Goal: Obtain resource: Download file/media

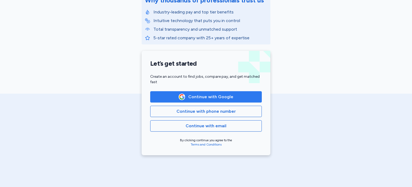
scroll to position [81, 0]
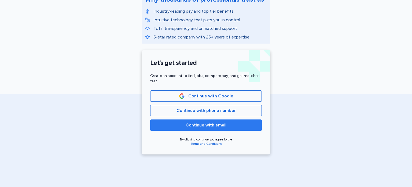
click at [203, 121] on button "Continue with email" at bounding box center [206, 124] width 112 height 11
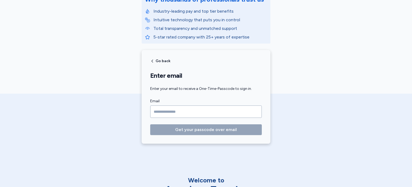
click at [187, 112] on input "Email" at bounding box center [206, 111] width 112 height 12
type input "*"
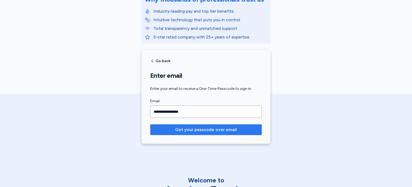
type input "**********"
click at [192, 127] on span "Get your passcode over email" at bounding box center [206, 129] width 62 height 6
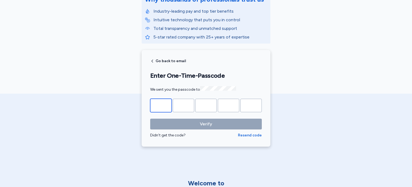
type input "*"
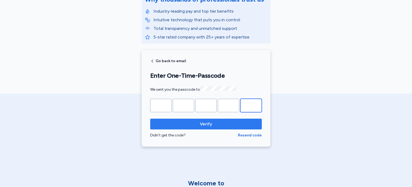
type input "*"
click at [190, 125] on span "Verify" at bounding box center [206, 124] width 103 height 6
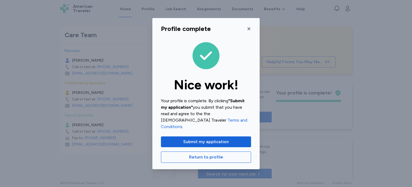
click at [249, 31] on icon "button" at bounding box center [249, 29] width 4 height 4
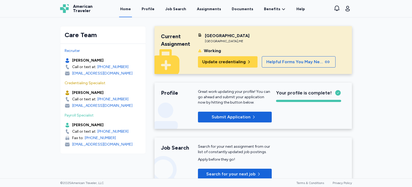
click at [215, 36] on div "[GEOGRAPHIC_DATA]" at bounding box center [227, 35] width 45 height 6
click at [167, 50] on div "Current Assignment" at bounding box center [179, 49] width 37 height 35
click at [167, 49] on div "Current Assignment" at bounding box center [179, 49] width 37 height 35
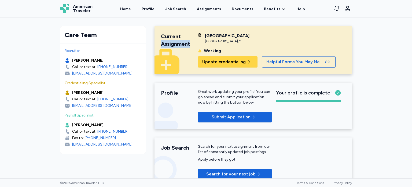
click at [242, 12] on link "Documents" at bounding box center [243, 9] width 24 height 17
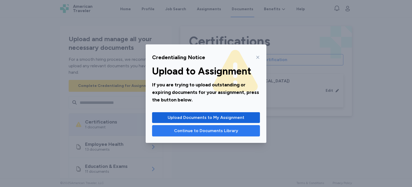
click at [212, 129] on span "Continue to Documents Library" at bounding box center [206, 130] width 64 height 6
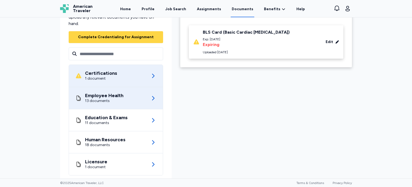
scroll to position [54, 0]
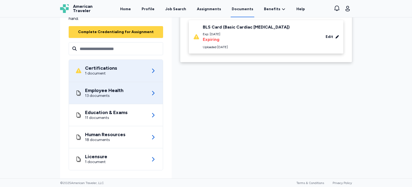
click at [111, 91] on div "Employee Health" at bounding box center [104, 90] width 38 height 5
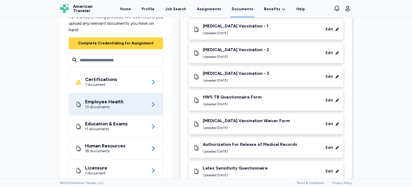
scroll to position [212, 0]
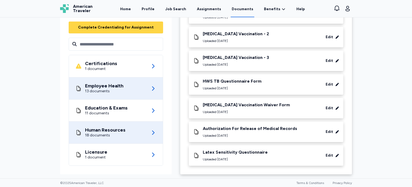
click at [102, 132] on div "Human Resources" at bounding box center [105, 129] width 41 height 5
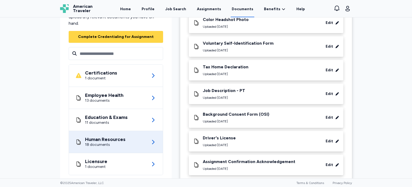
scroll to position [330, 0]
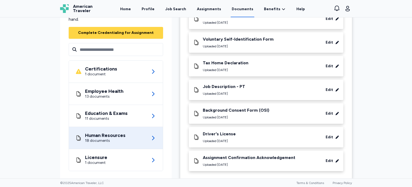
click at [238, 155] on div "Assignment Confirmation Acknowledgement" at bounding box center [249, 157] width 93 height 5
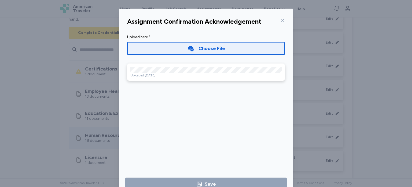
click at [283, 20] on div "Assignment Confirmation Acknowledgement" at bounding box center [206, 21] width 166 height 13
click at [281, 18] on icon at bounding box center [283, 20] width 4 height 4
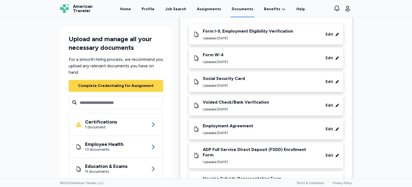
scroll to position [62, 0]
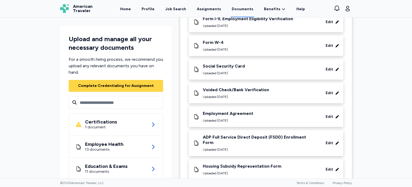
click at [237, 113] on div "Employment Agreement" at bounding box center [228, 113] width 50 height 5
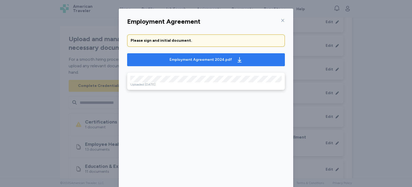
click at [194, 62] on div "Employment Agreement 2024.pdf" at bounding box center [201, 59] width 63 height 5
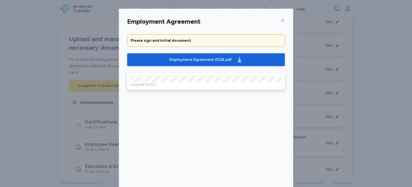
click at [281, 19] on icon at bounding box center [283, 20] width 4 height 4
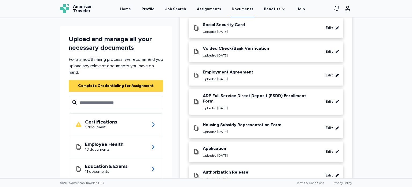
scroll to position [116, 0]
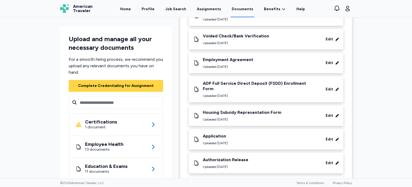
click at [211, 133] on div "Application" at bounding box center [215, 135] width 25 height 5
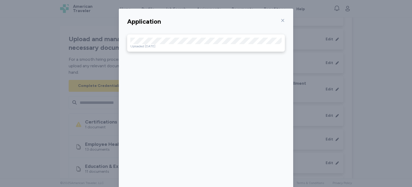
click at [281, 19] on icon at bounding box center [283, 20] width 4 height 4
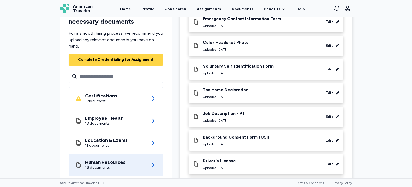
scroll to position [330, 0]
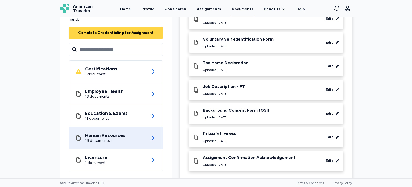
click at [220, 155] on div "Assignment Confirmation Acknowledgement" at bounding box center [249, 157] width 93 height 5
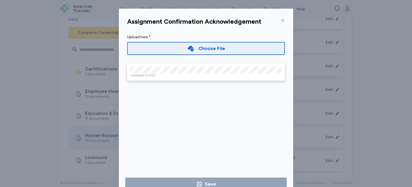
click at [282, 21] on icon at bounding box center [283, 20] width 3 height 3
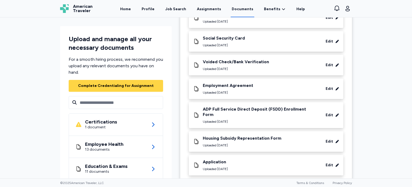
scroll to position [62, 0]
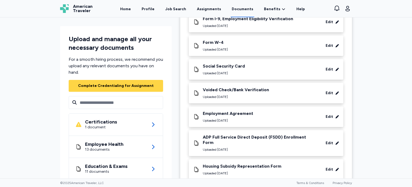
click at [233, 112] on div "Employment Agreement" at bounding box center [228, 113] width 50 height 5
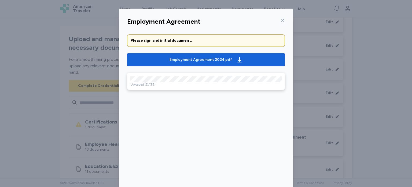
click at [282, 20] on icon at bounding box center [283, 20] width 3 height 3
